Goal: Find specific fact: Find contact information

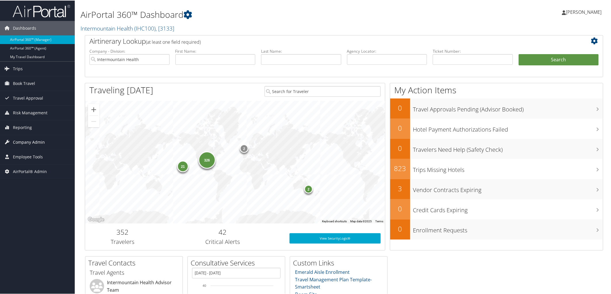
click at [28, 138] on span "Company Admin" at bounding box center [29, 141] width 32 height 14
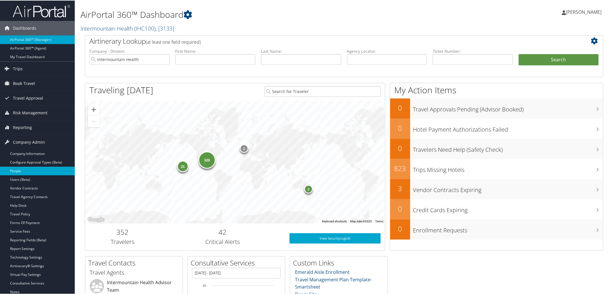
click at [24, 171] on link "People" at bounding box center [37, 170] width 75 height 9
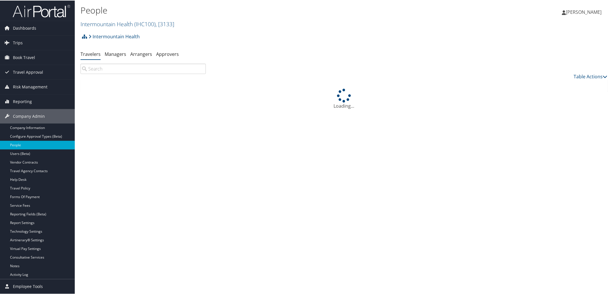
click at [113, 68] on input "search" at bounding box center [143, 68] width 125 height 10
type input "y"
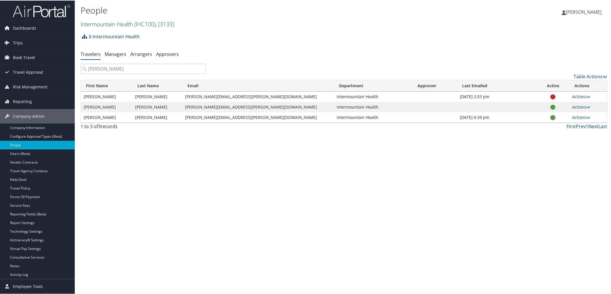
type input "ryan jones"
drag, startPoint x: 190, startPoint y: 106, endPoint x: 226, endPoint y: 104, distance: 35.4
click at [226, 104] on td "ryann.jones@imail.org" at bounding box center [258, 106] width 152 height 10
drag, startPoint x: 192, startPoint y: 117, endPoint x: 241, endPoint y: 114, distance: 49.2
click at [241, 114] on td "ryan.jones@imail.org" at bounding box center [258, 117] width 152 height 10
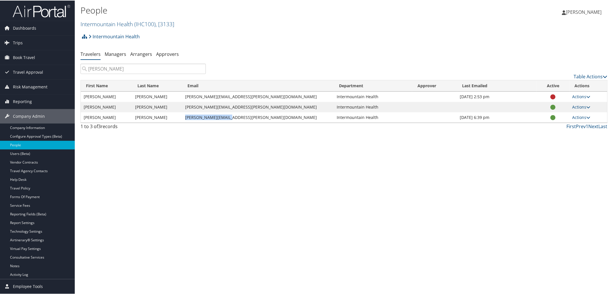
copy td "ryan.jones@imail.org"
